Goal: Check status: Check status

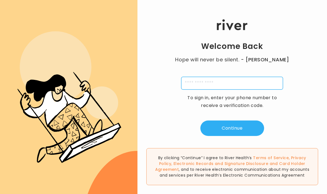
click at [187, 90] on input "tel" at bounding box center [232, 83] width 102 height 13
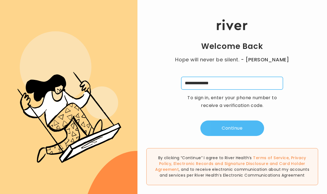
type input "**********"
click at [212, 136] on button "Continue" at bounding box center [232, 129] width 64 height 16
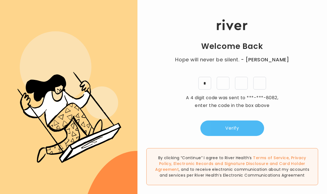
type input "*"
click at [219, 134] on button "Verify" at bounding box center [232, 129] width 64 height 16
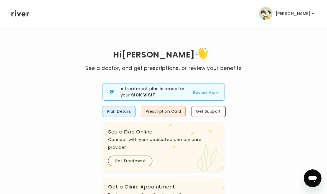
click at [204, 91] on button "Review Here" at bounding box center [206, 92] width 26 height 7
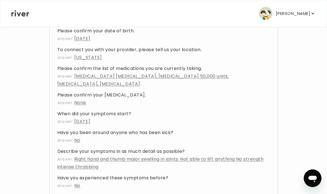
scroll to position [185, 0]
